Goal: Information Seeking & Learning: Learn about a topic

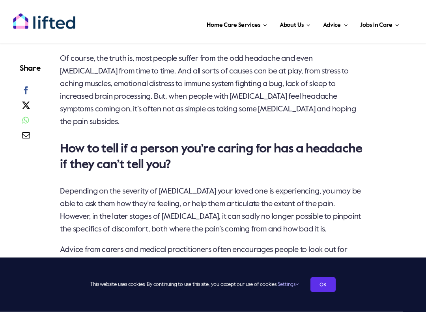
scroll to position [626, 0]
click at [38, 104] on span at bounding box center [36, 107] width 32 height 15
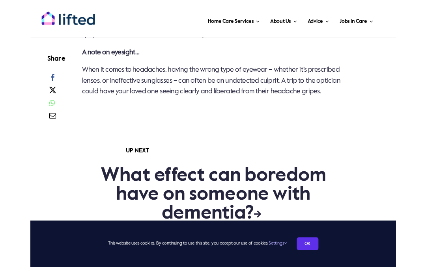
scroll to position [1715, 0]
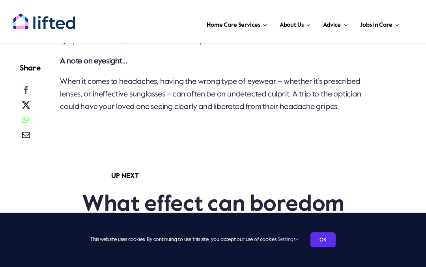
click at [125, 147] on div at bounding box center [237, 141] width 354 height 32
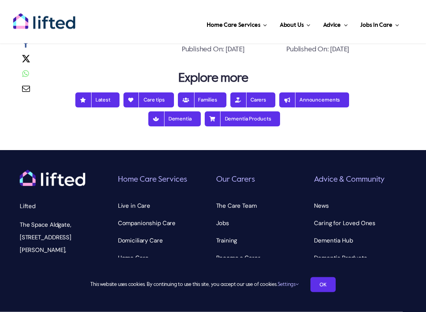
scroll to position [2131, 0]
click at [159, 103] on span "Care tips" at bounding box center [149, 100] width 32 height 6
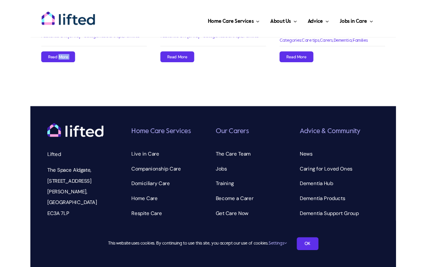
scroll to position [825, 0]
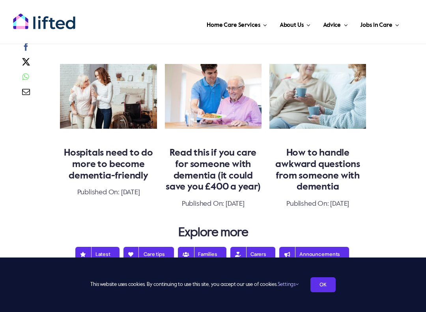
scroll to position [1977, 0]
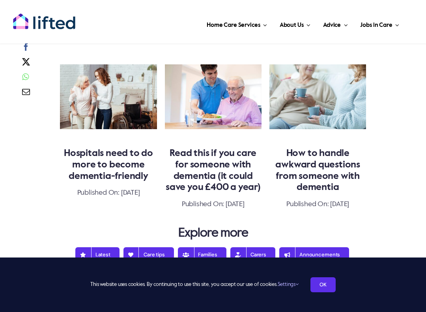
click at [205, 191] on link "Read this if you care for someone with dementia (it could save you £400 a year)" at bounding box center [213, 169] width 95 height 43
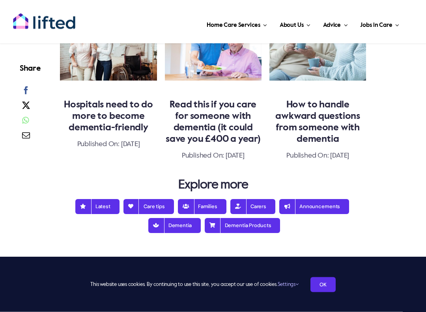
scroll to position [1548, 0]
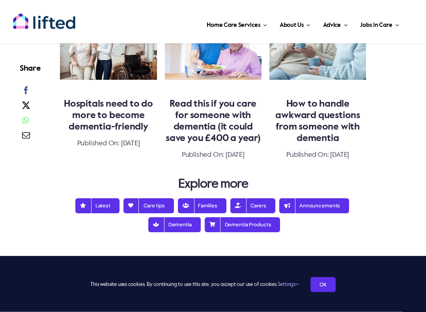
click at [12, 267] on div "This website uses cookies. By continuing to use this site, you accept our use o…" at bounding box center [213, 284] width 426 height 54
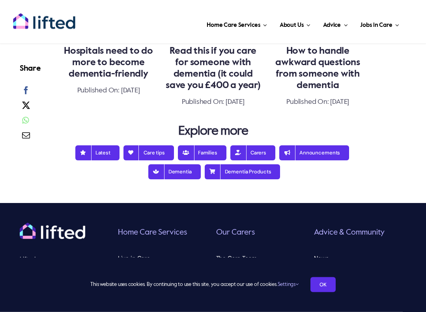
scroll to position [1601, 0]
click at [314, 151] on span "Announcements" at bounding box center [314, 153] width 52 height 6
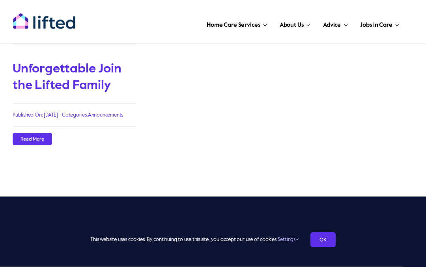
scroll to position [235, 0]
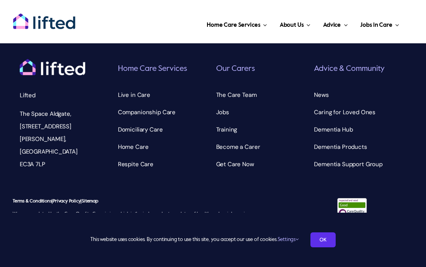
scroll to position [2244, 0]
